Goal: Task Accomplishment & Management: Use online tool/utility

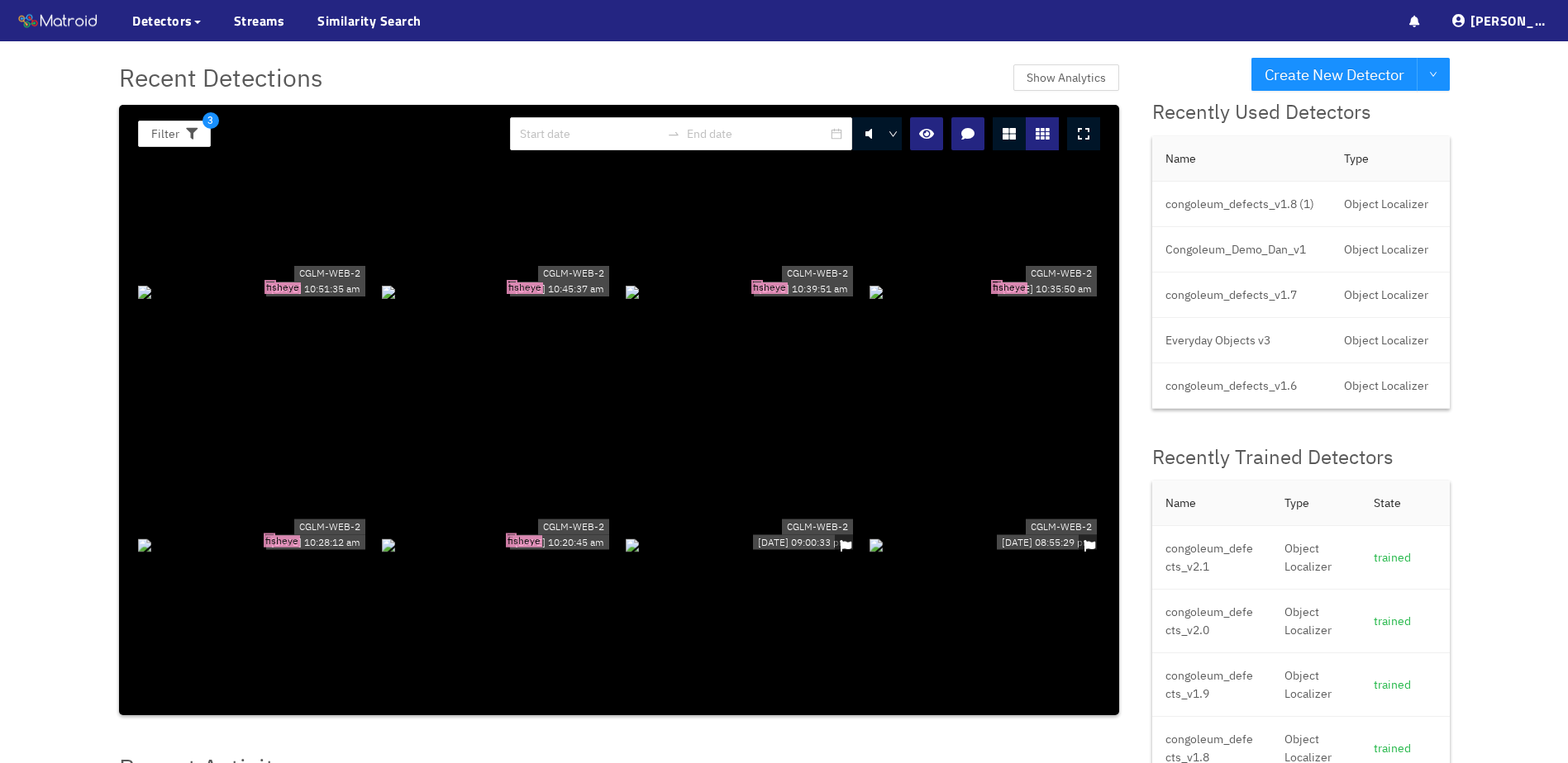
click at [313, 282] on div "fisheye" at bounding box center [253, 290] width 231 height 18
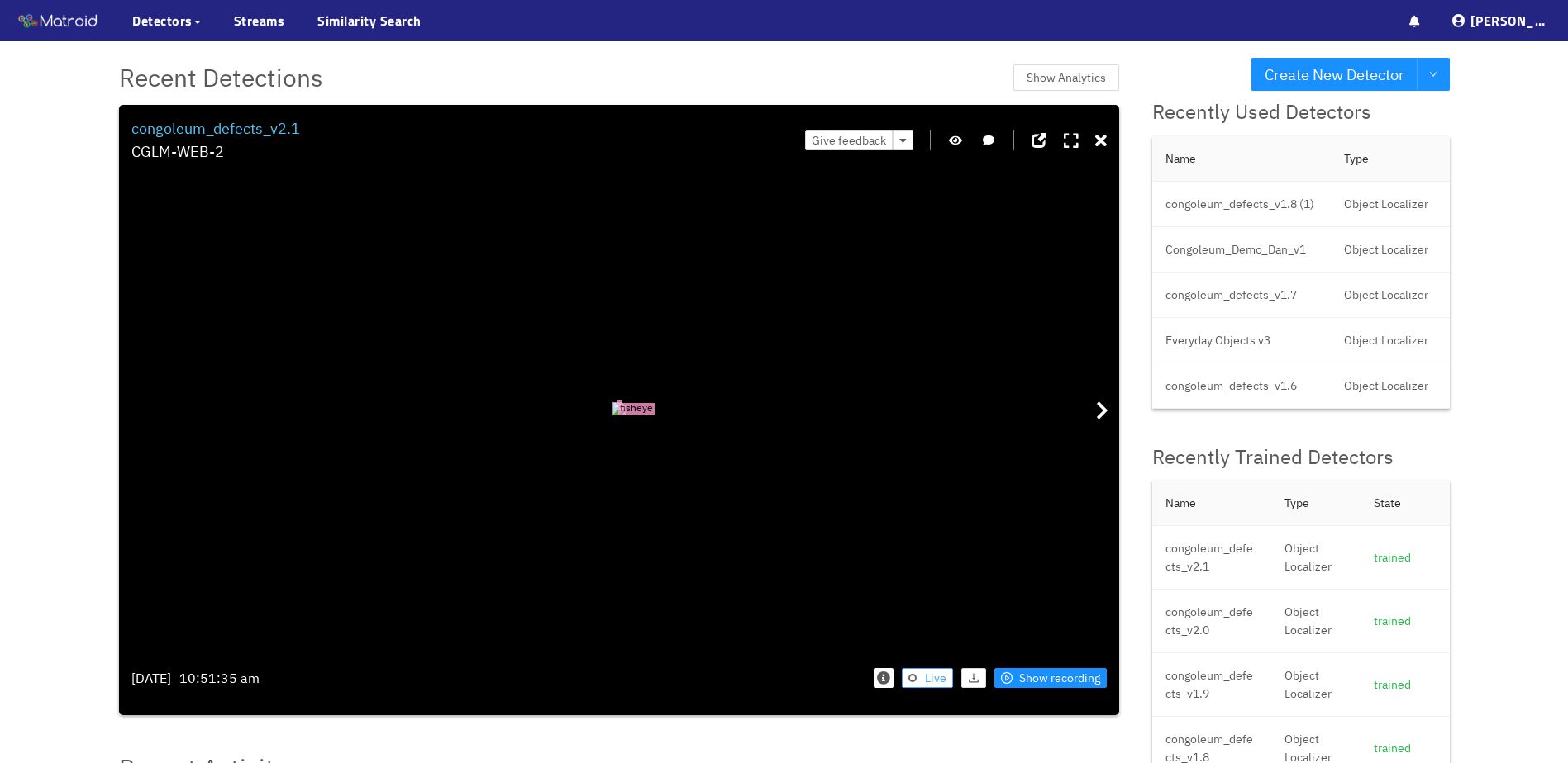
click at [930, 676] on span "Live" at bounding box center [936, 678] width 21 height 18
click at [923, 677] on button "Live" at bounding box center [927, 678] width 51 height 19
click at [1101, 148] on icon at bounding box center [1100, 140] width 12 height 16
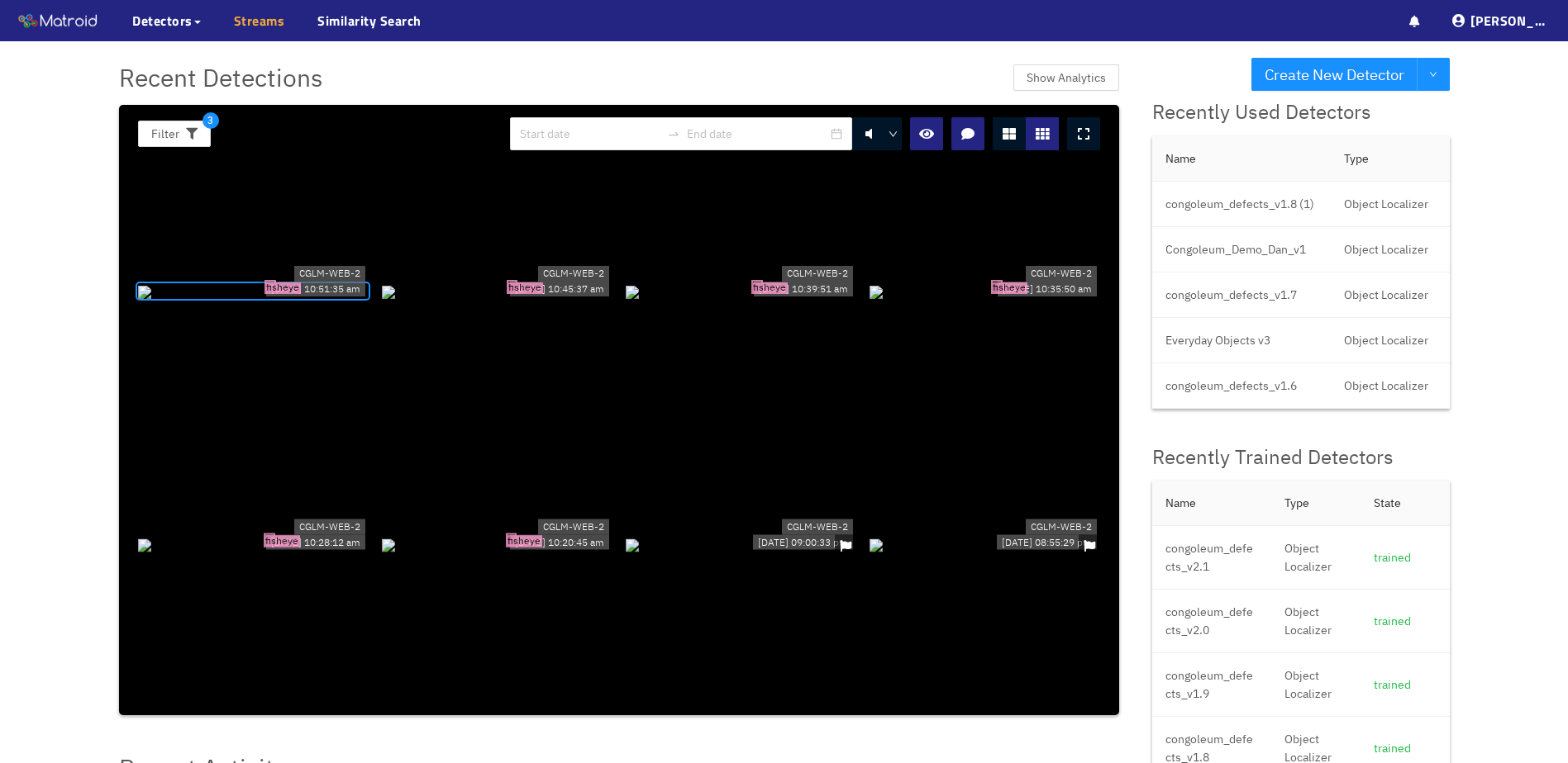
click at [244, 16] on link "Streams" at bounding box center [259, 20] width 51 height 19
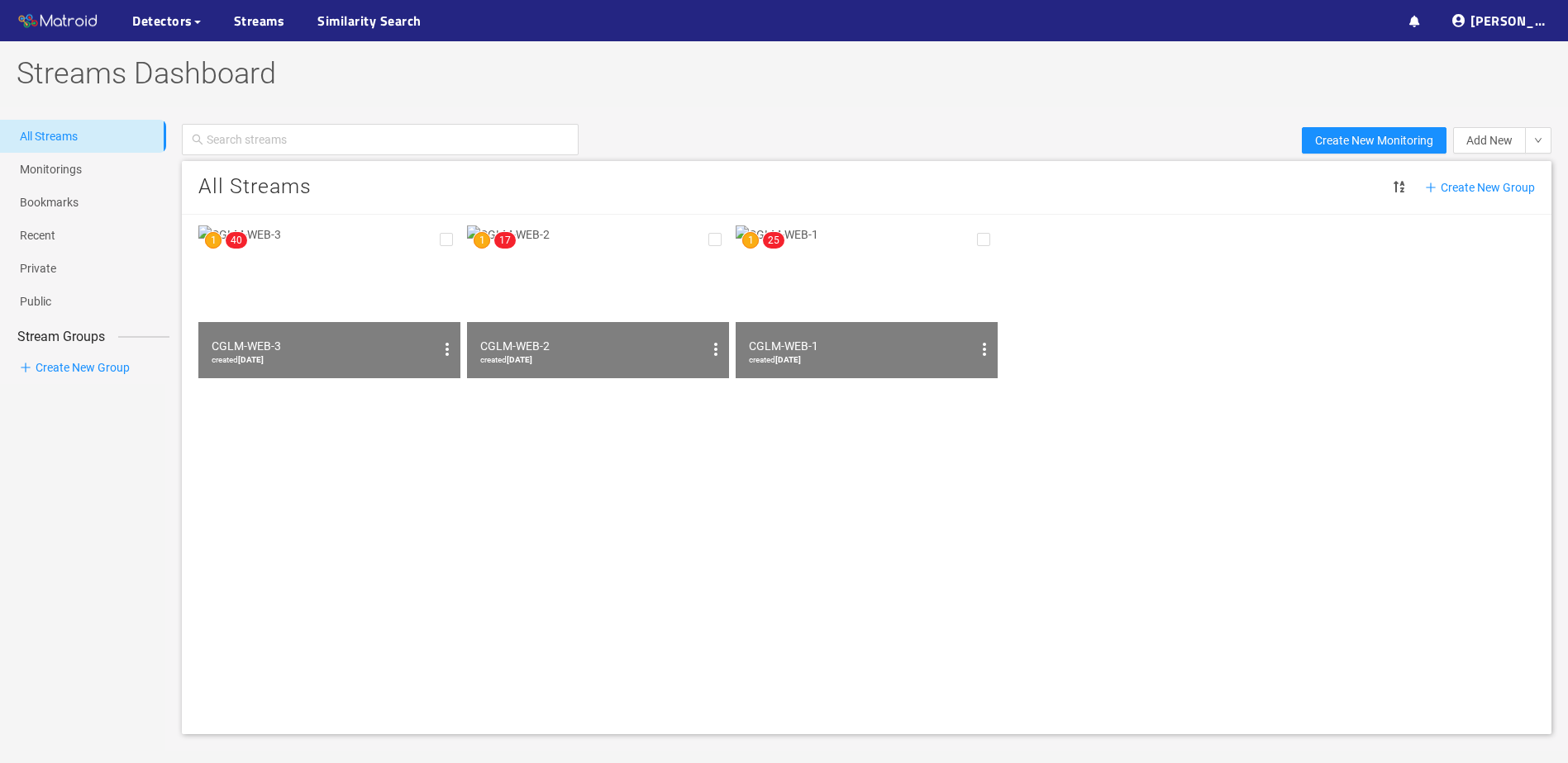
click at [419, 301] on img at bounding box center [329, 302] width 261 height 153
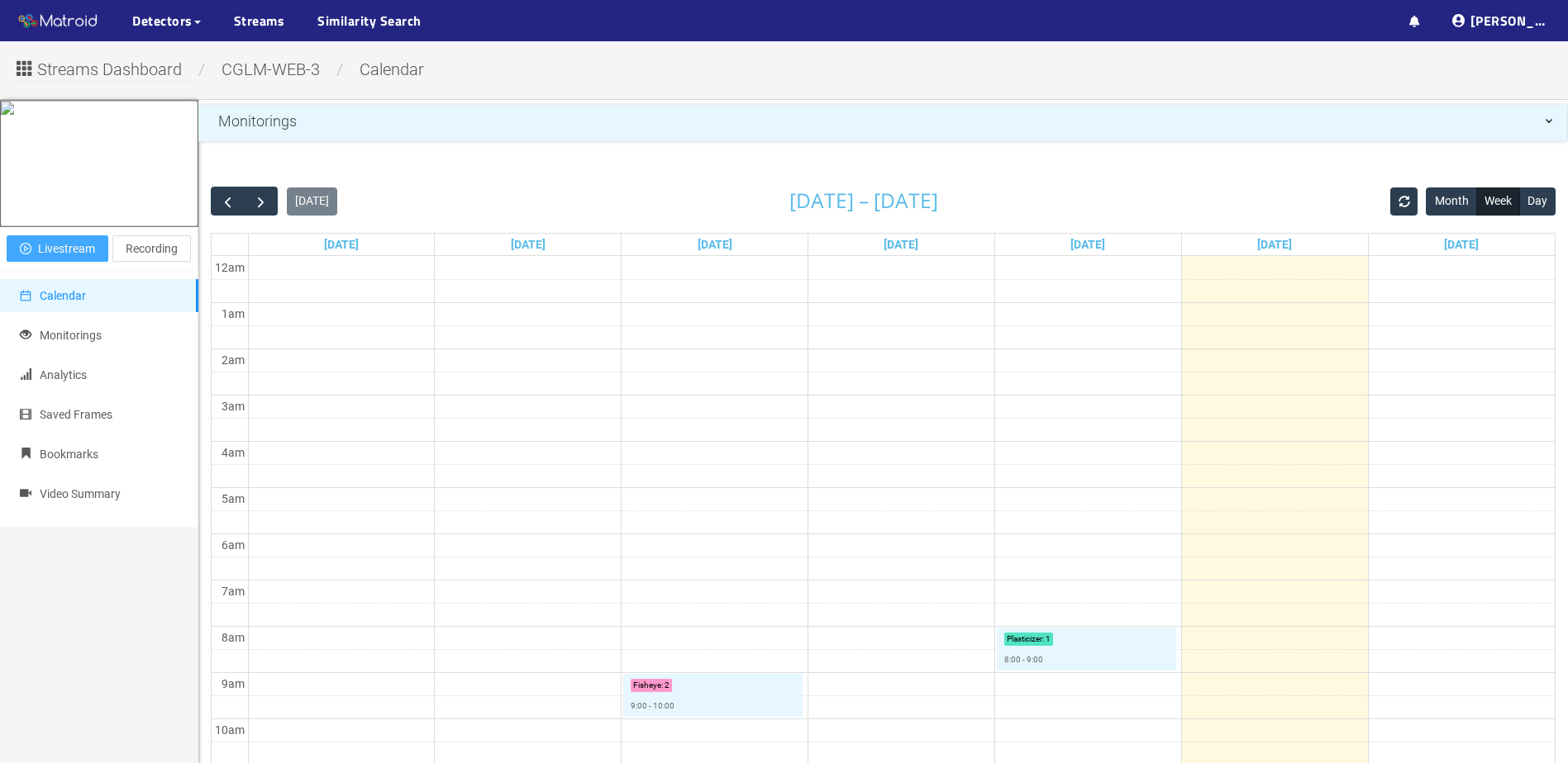
click at [77, 258] on span "Livestream" at bounding box center [66, 248] width 57 height 18
